Goal: Navigation & Orientation: Understand site structure

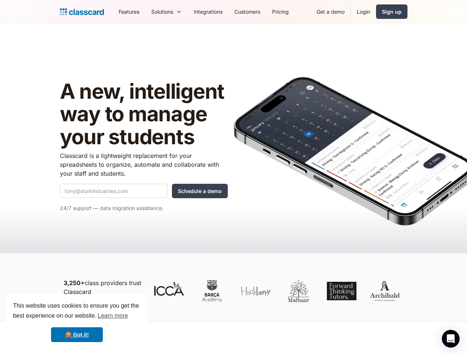
click at [234, 177] on img at bounding box center [354, 151] width 240 height 149
click at [77, 322] on div "This website uses cookies to ensure you get the best experience on our website.…" at bounding box center [77, 321] width 142 height 55
click at [260, 11] on nav "Features Resources Blog The latest industry news, updates and info. Customer st…" at bounding box center [260, 11] width 295 height 17
click at [151, 11] on div "Solutions" at bounding box center [162, 12] width 22 height 8
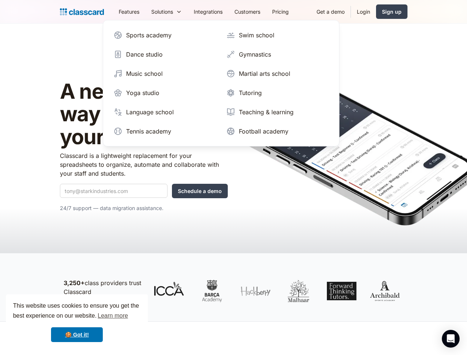
click at [451, 339] on icon "Open Intercom Messenger" at bounding box center [451, 338] width 8 height 9
